Goal: Communication & Community: Answer question/provide support

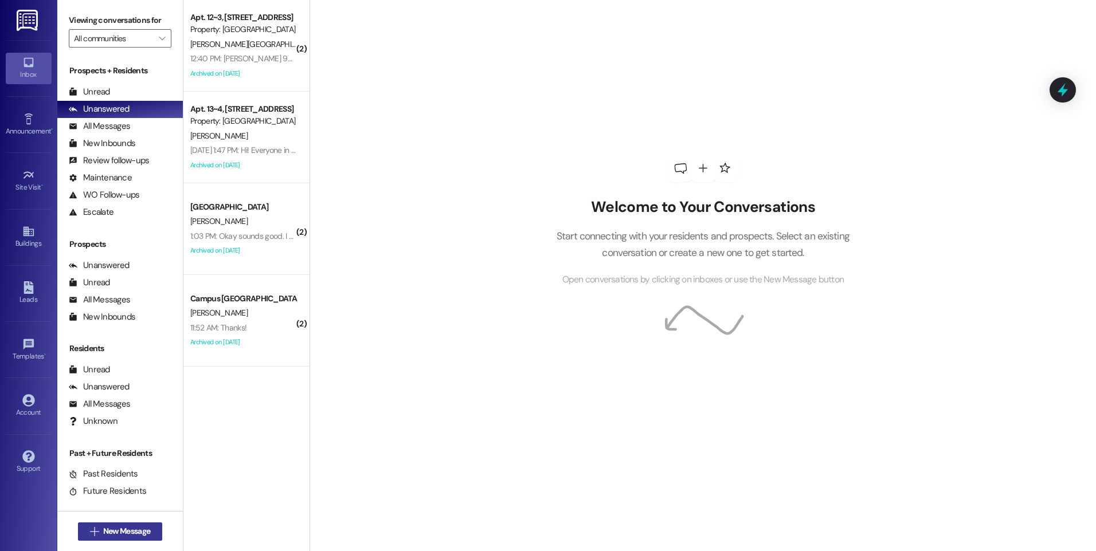
click at [118, 533] on span "New Message" at bounding box center [126, 531] width 47 height 12
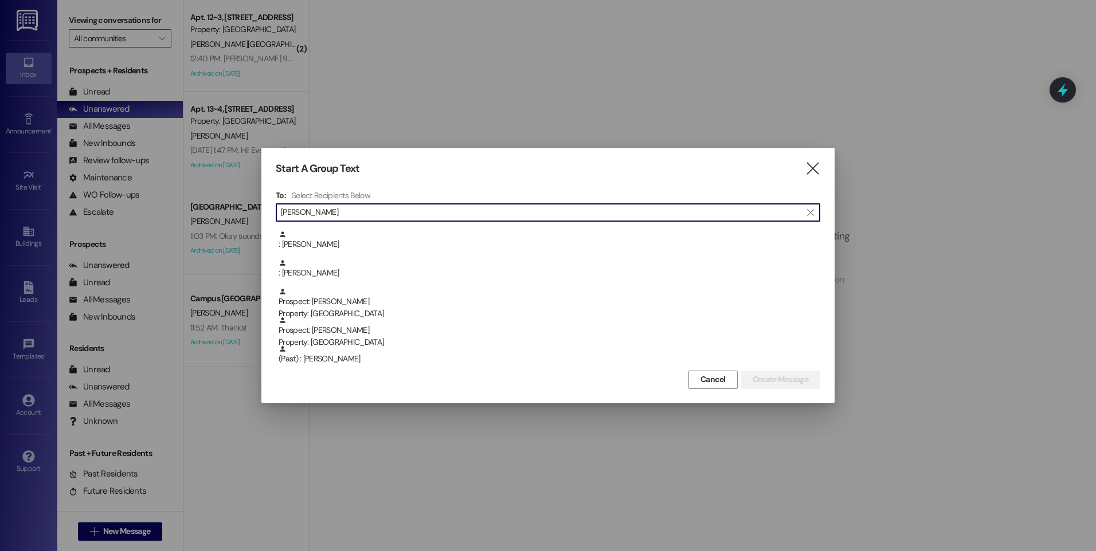
scroll to position [86, 0]
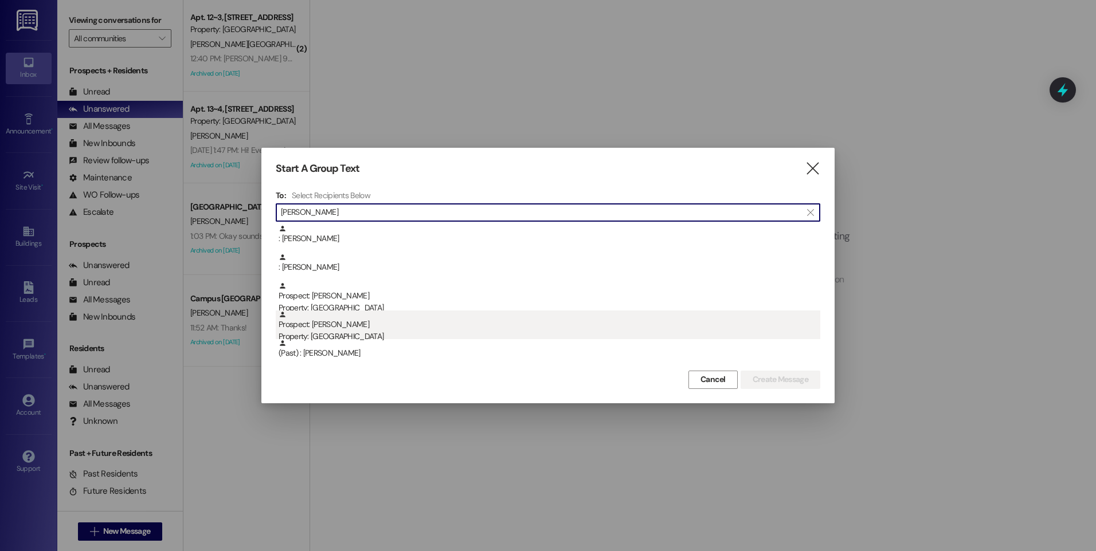
type input "[PERSON_NAME]"
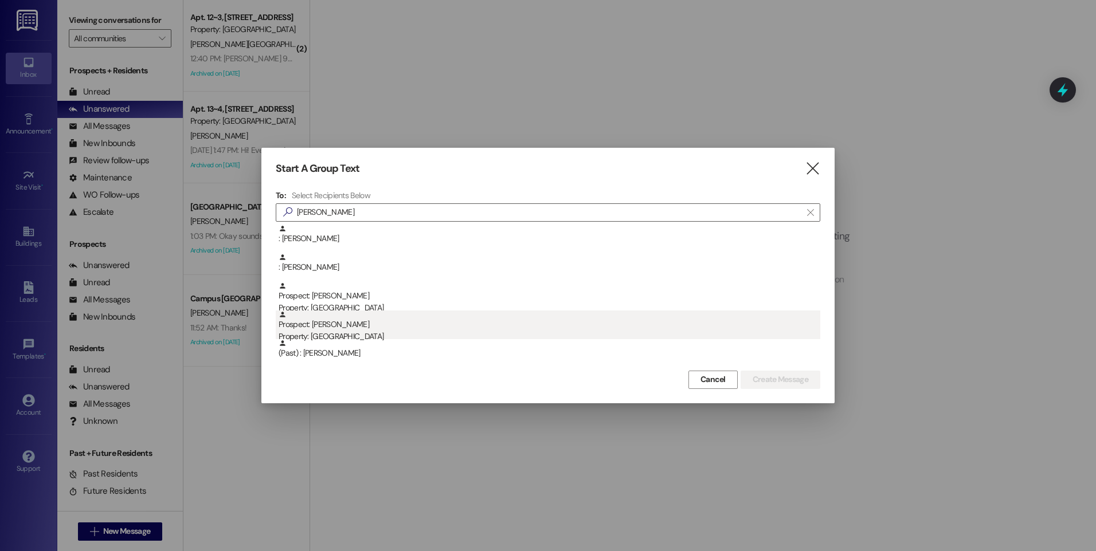
click at [367, 338] on div "Property: [GEOGRAPHIC_DATA]" at bounding box center [549, 337] width 542 height 12
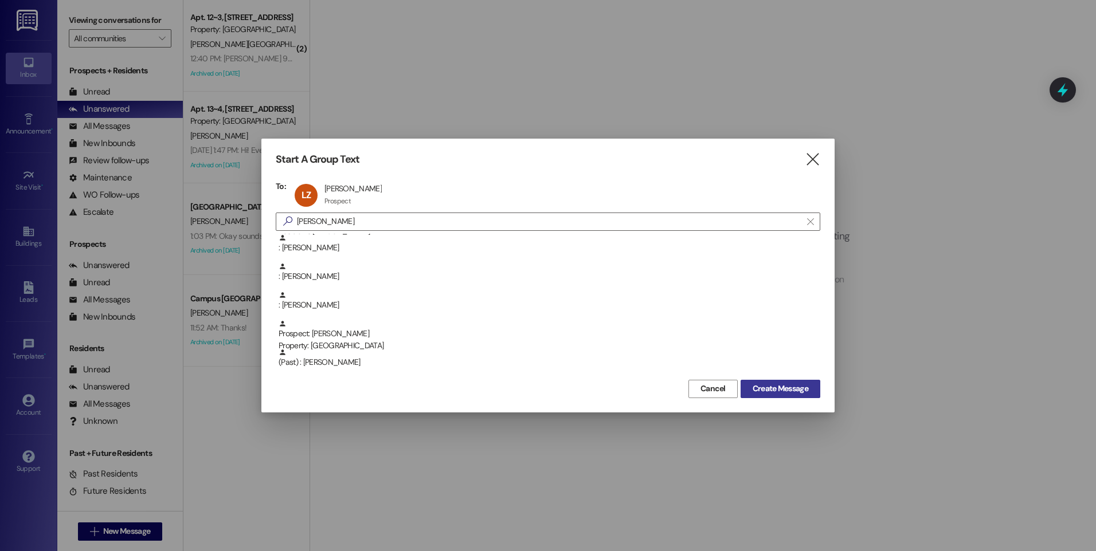
click at [776, 394] on span "Create Message" at bounding box center [780, 389] width 56 height 12
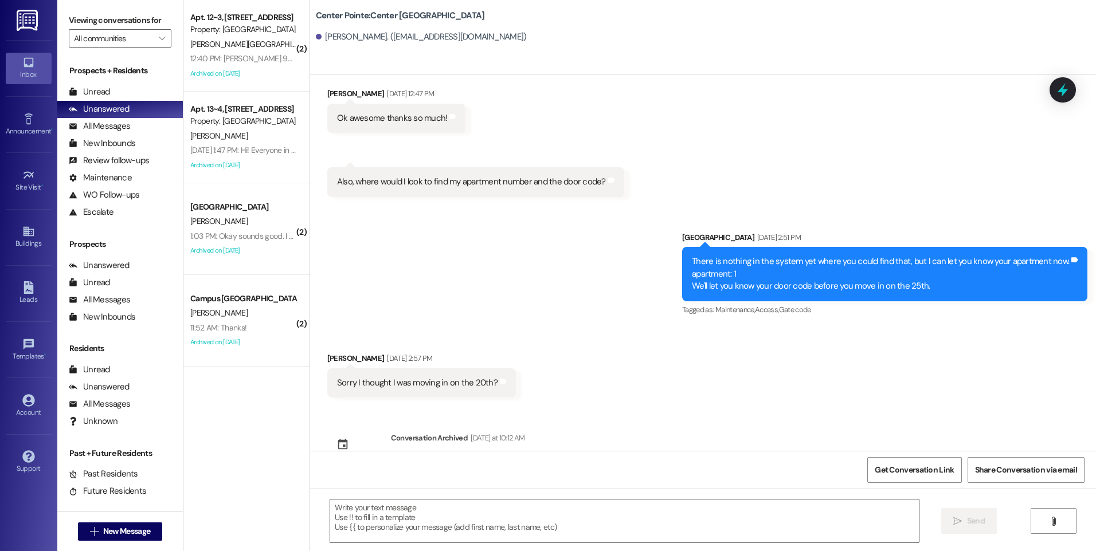
scroll to position [251, 0]
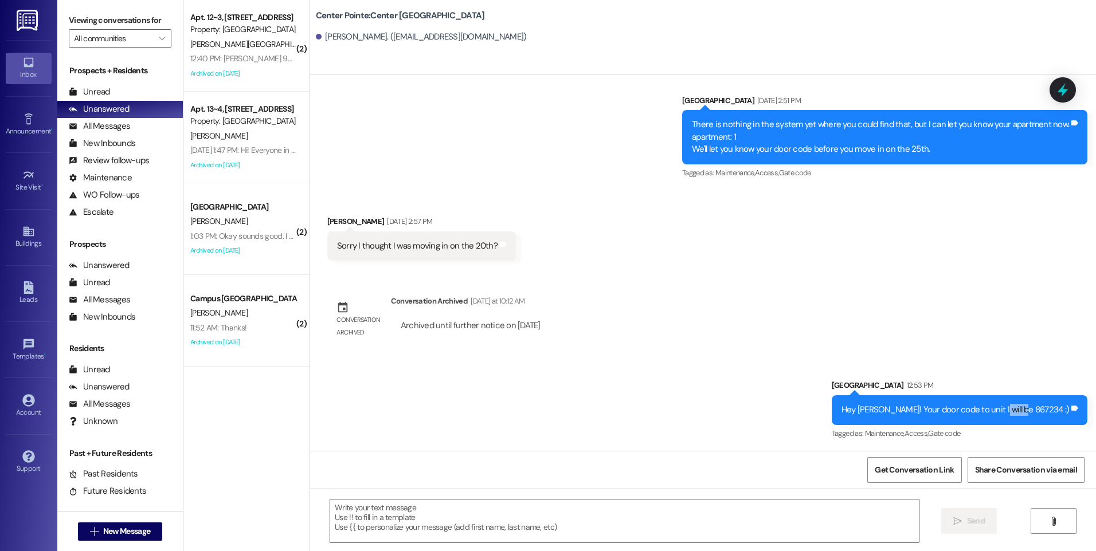
drag, startPoint x: 1031, startPoint y: 411, endPoint x: 1061, endPoint y: 411, distance: 29.8
click at [1061, 411] on div "Hey [PERSON_NAME]! Your door code to unit 1 will be 867234 :)" at bounding box center [954, 410] width 227 height 12
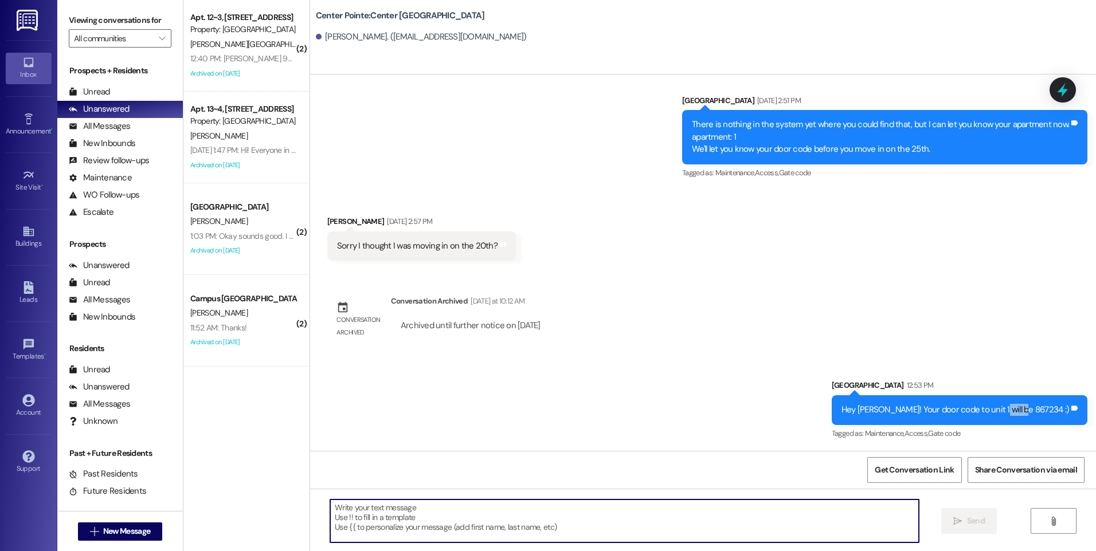
click at [423, 512] on textarea at bounding box center [624, 521] width 588 height 43
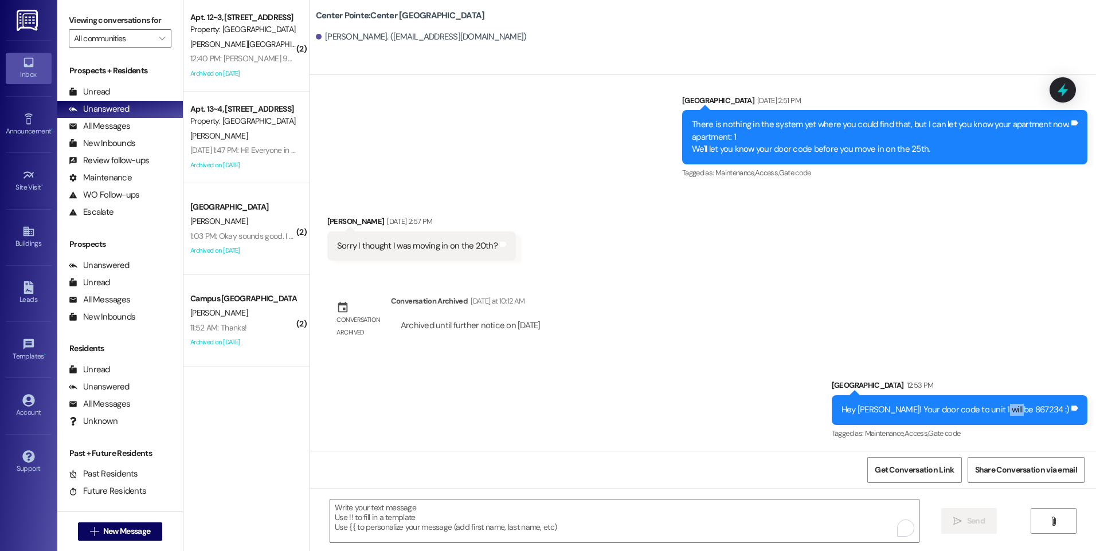
drag, startPoint x: 1031, startPoint y: 411, endPoint x: 1059, endPoint y: 410, distance: 28.1
click at [1059, 410] on div "Hey [PERSON_NAME]! Your door code to unit 1 will be 867234 :)" at bounding box center [954, 410] width 227 height 12
click at [719, 539] on textarea "To enrich screen reader interactions, please activate Accessibility in Grammarl…" at bounding box center [624, 521] width 588 height 43
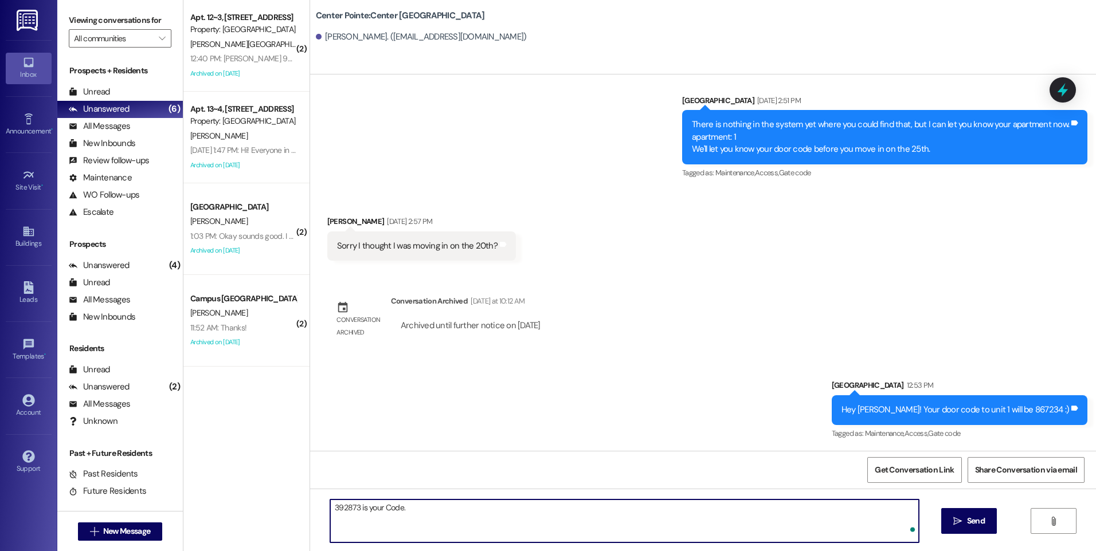
type textarea "392873 is your Code."
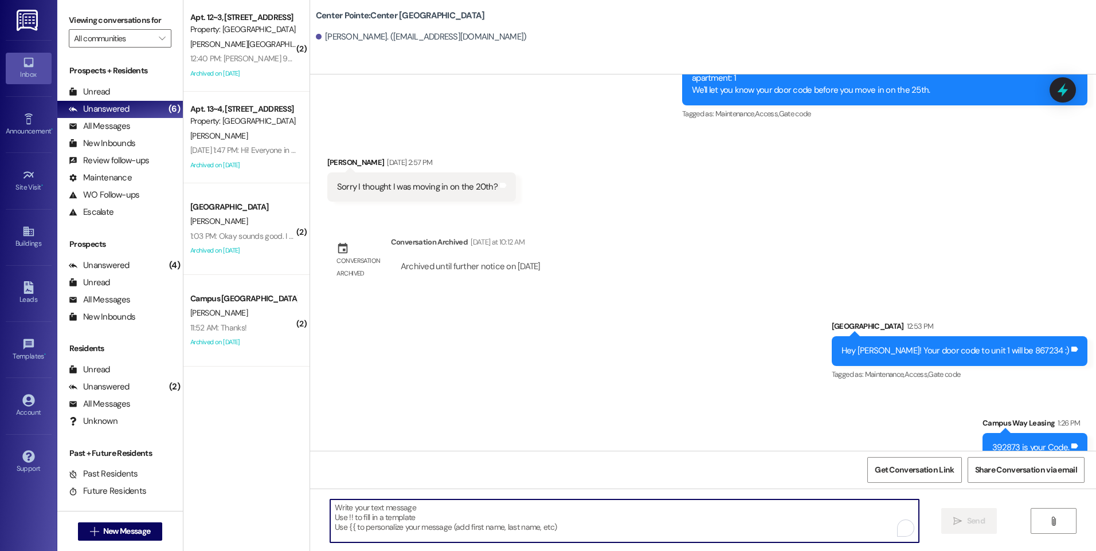
scroll to position [331, 0]
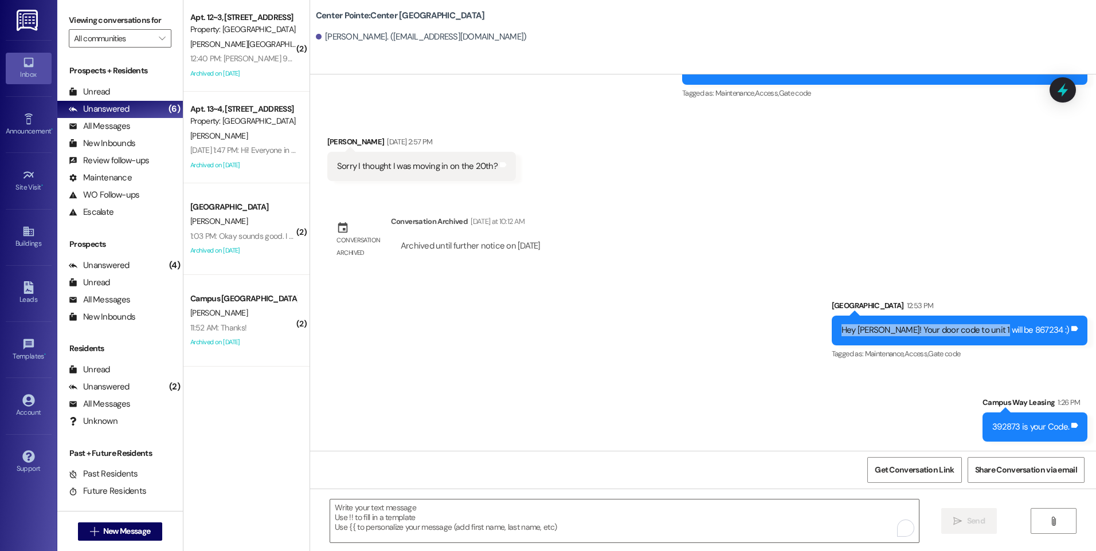
drag, startPoint x: 1031, startPoint y: 330, endPoint x: 787, endPoint y: 328, distance: 244.1
click at [787, 328] on div "Sent via [GEOGRAPHIC_DATA] 12:53 PM Hey [PERSON_NAME]! Your door code to unit 1…" at bounding box center [703, 362] width 786 height 176
drag, startPoint x: 787, startPoint y: 328, endPoint x: 925, endPoint y: 217, distance: 177.7
click at [925, 217] on div "Sent via [GEOGRAPHIC_DATA] [DATE] 12:47 PM Hey [PERSON_NAME], this is [PERSON_N…" at bounding box center [703, 262] width 786 height 376
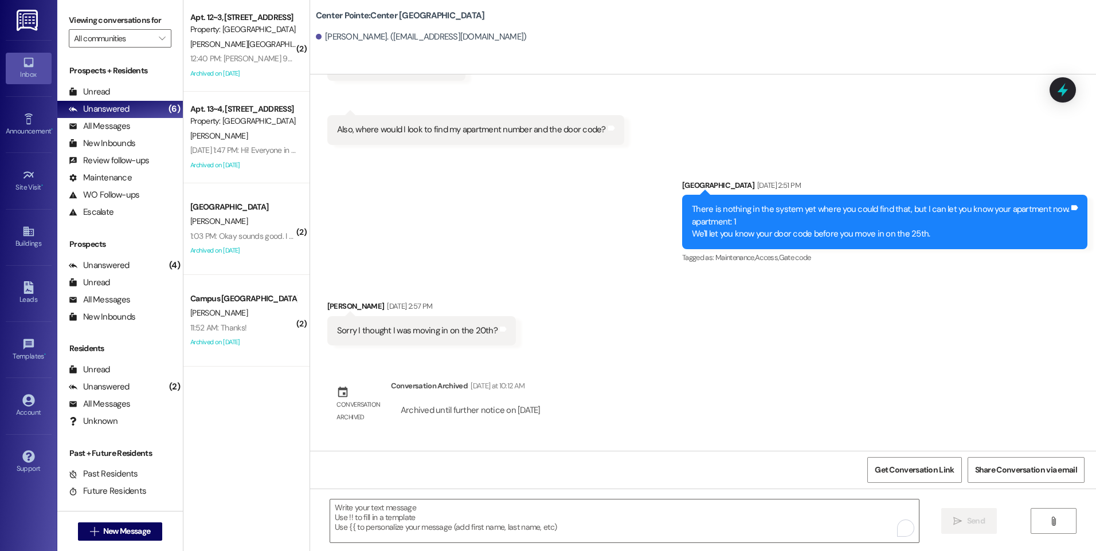
scroll to position [172, 0]
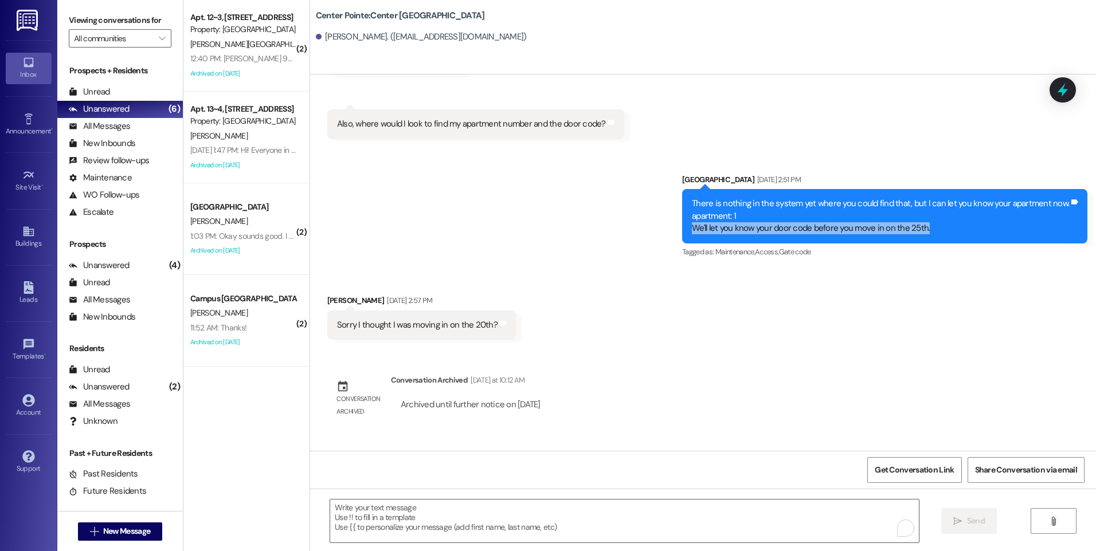
drag, startPoint x: 691, startPoint y: 234, endPoint x: 944, endPoint y: 238, distance: 253.9
click at [944, 238] on div "There is nothing in the system yet where you could find that, but I can let you…" at bounding box center [884, 216] width 405 height 54
click at [558, 244] on div "Sent via [GEOGRAPHIC_DATA] [DATE] 2:51 PM There is nothing in the system yet wh…" at bounding box center [703, 208] width 786 height 121
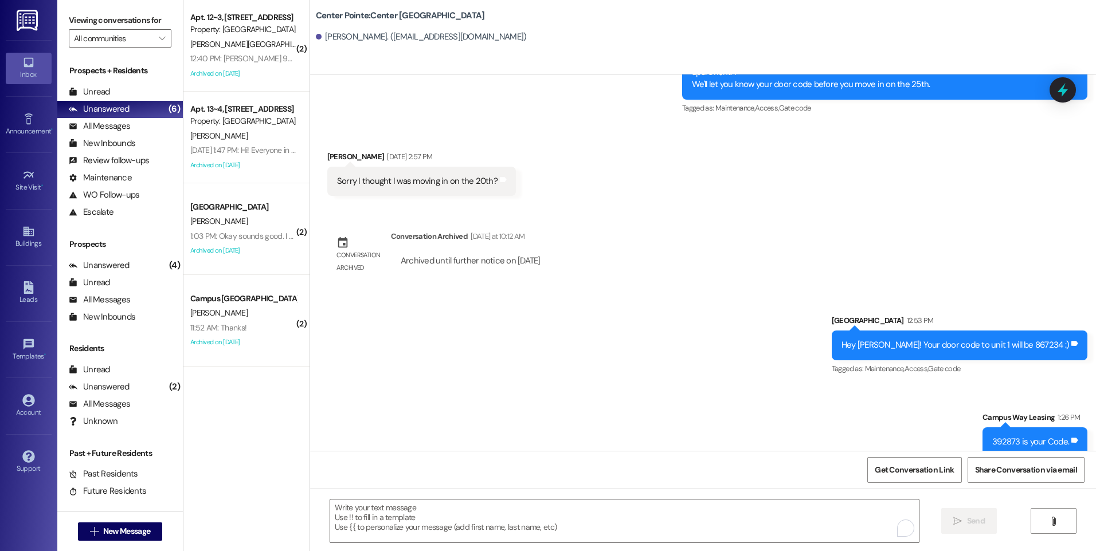
scroll to position [331, 0]
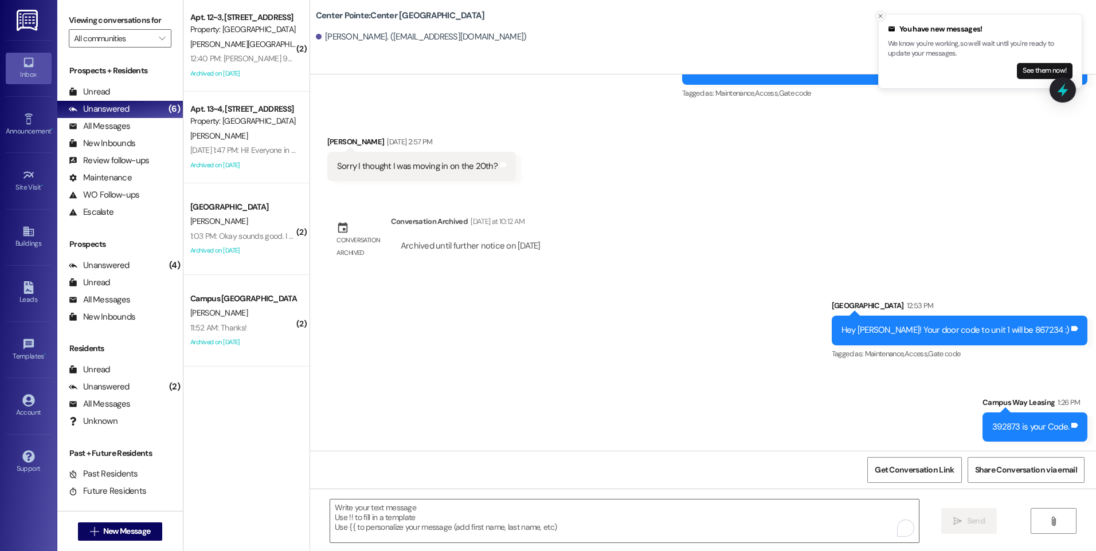
click at [878, 18] on icon "Close toast" at bounding box center [880, 16] width 7 height 7
